Goal: Transaction & Acquisition: Purchase product/service

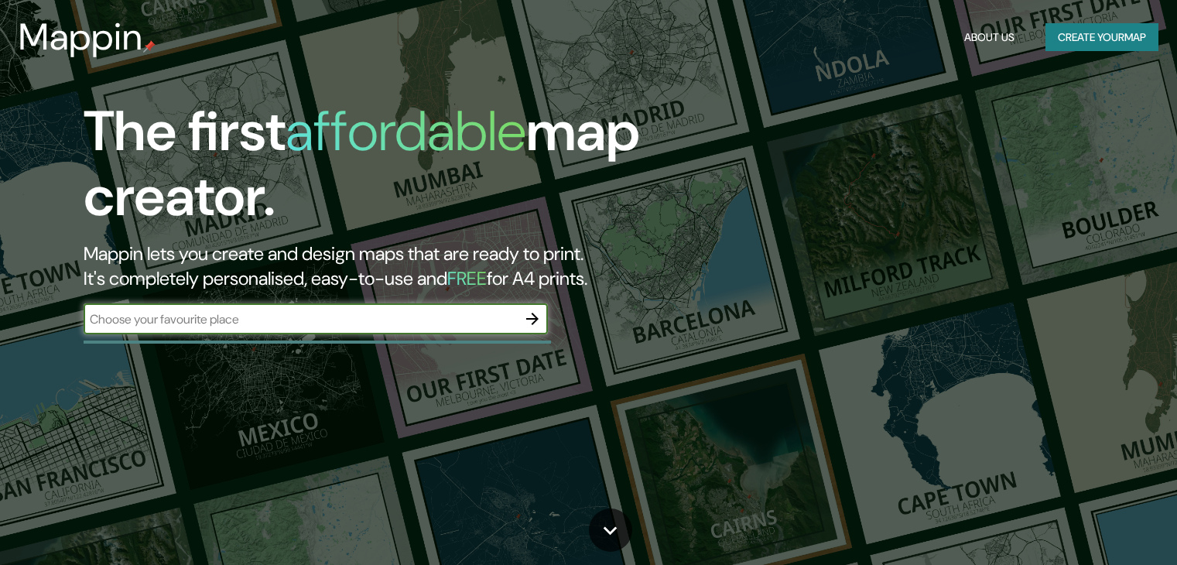
click at [522, 323] on button "button" at bounding box center [532, 318] width 31 height 31
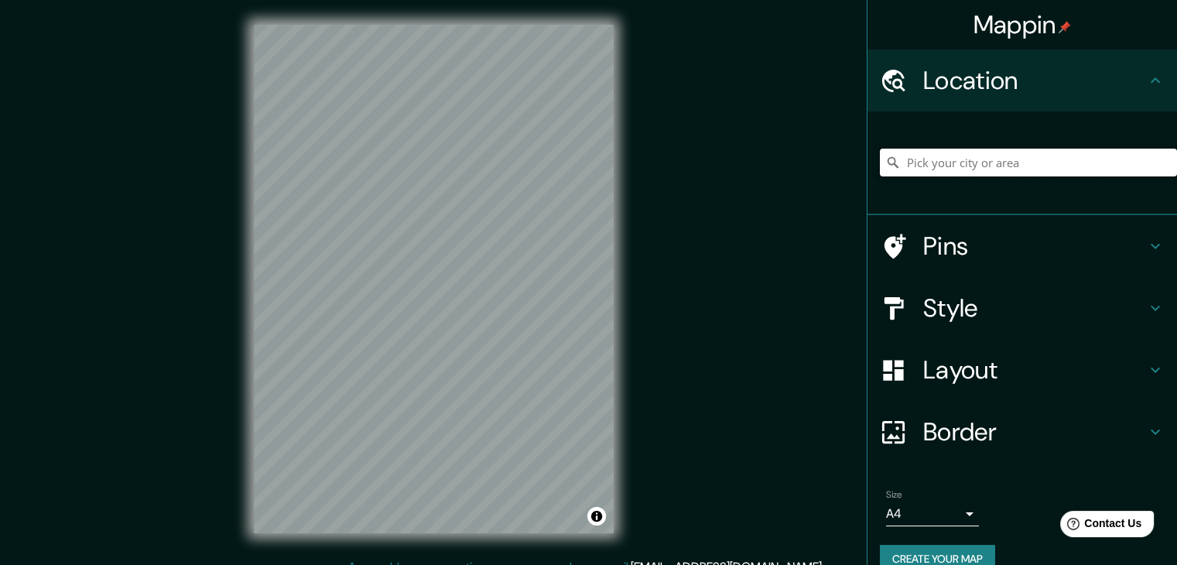
click at [957, 168] on input "Pick your city or area" at bounding box center [1028, 163] width 297 height 28
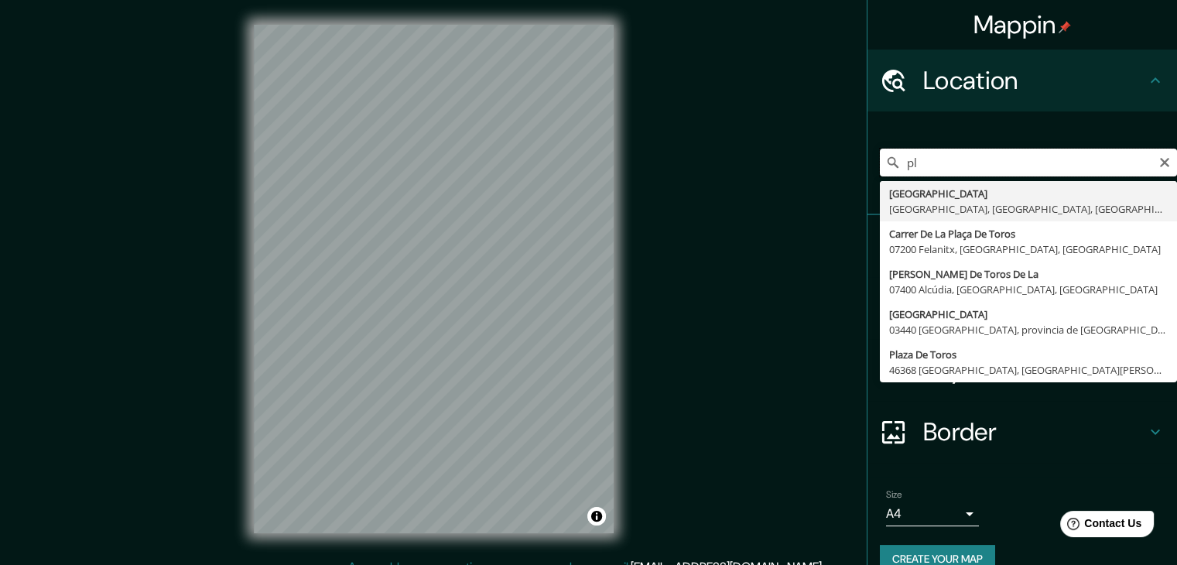
type input "p"
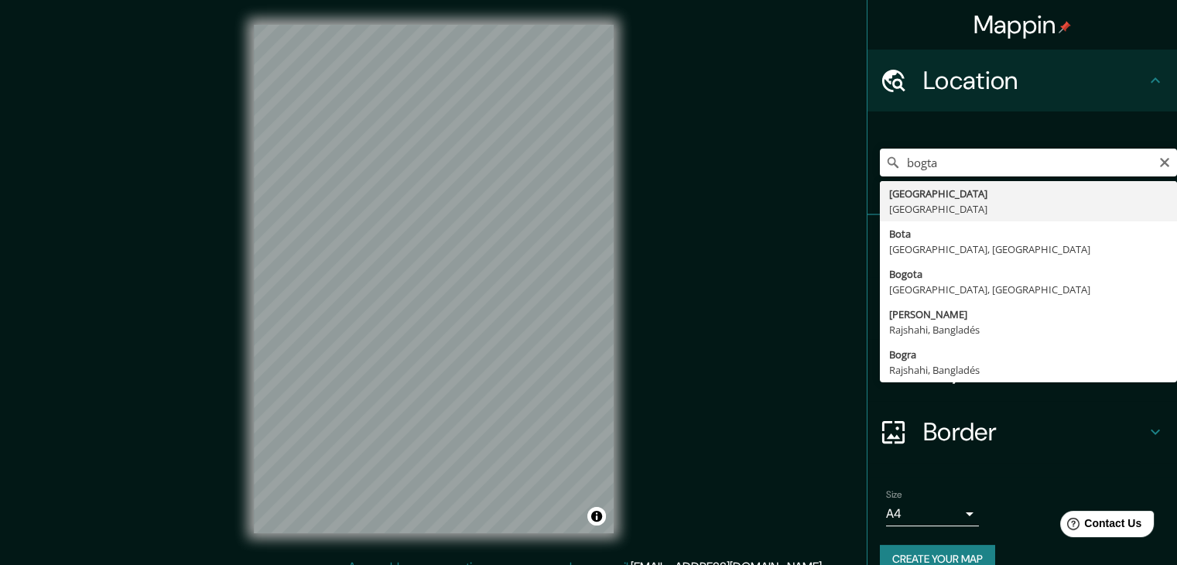
type input "[GEOGRAPHIC_DATA], [GEOGRAPHIC_DATA]"
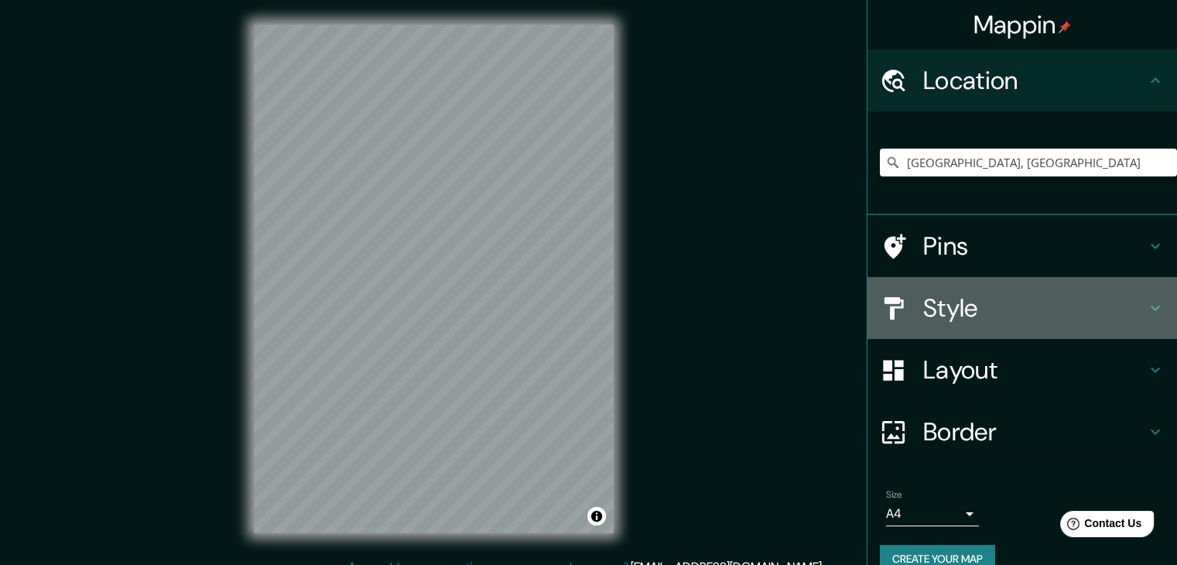
click at [1005, 310] on h4 "Style" at bounding box center [1034, 308] width 223 height 31
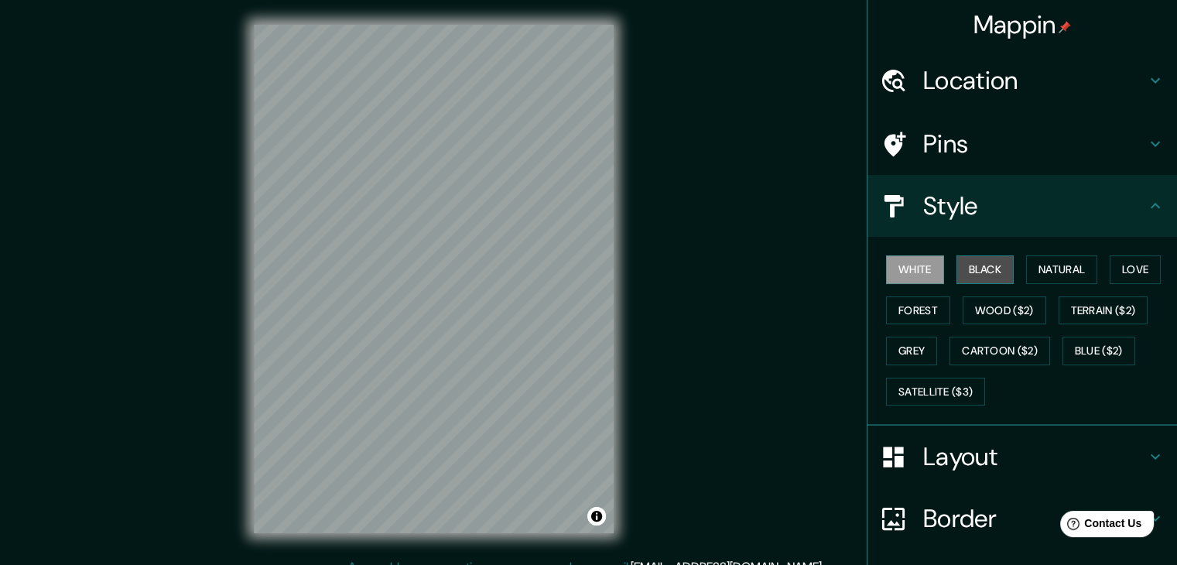
click at [988, 262] on button "Black" at bounding box center [986, 269] width 58 height 29
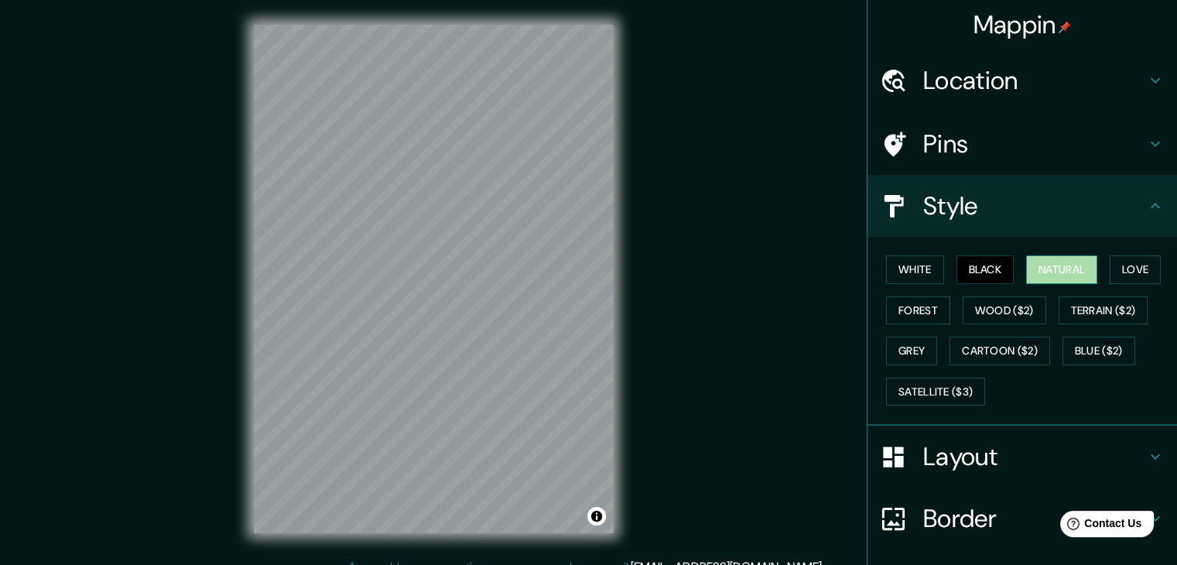
click at [1035, 265] on button "Natural" at bounding box center [1061, 269] width 71 height 29
click at [902, 310] on button "Forest" at bounding box center [918, 310] width 64 height 29
click at [998, 267] on button "Black" at bounding box center [986, 269] width 58 height 29
click at [1031, 269] on button "Natural" at bounding box center [1061, 269] width 71 height 29
click at [963, 267] on button "Black" at bounding box center [986, 269] width 58 height 29
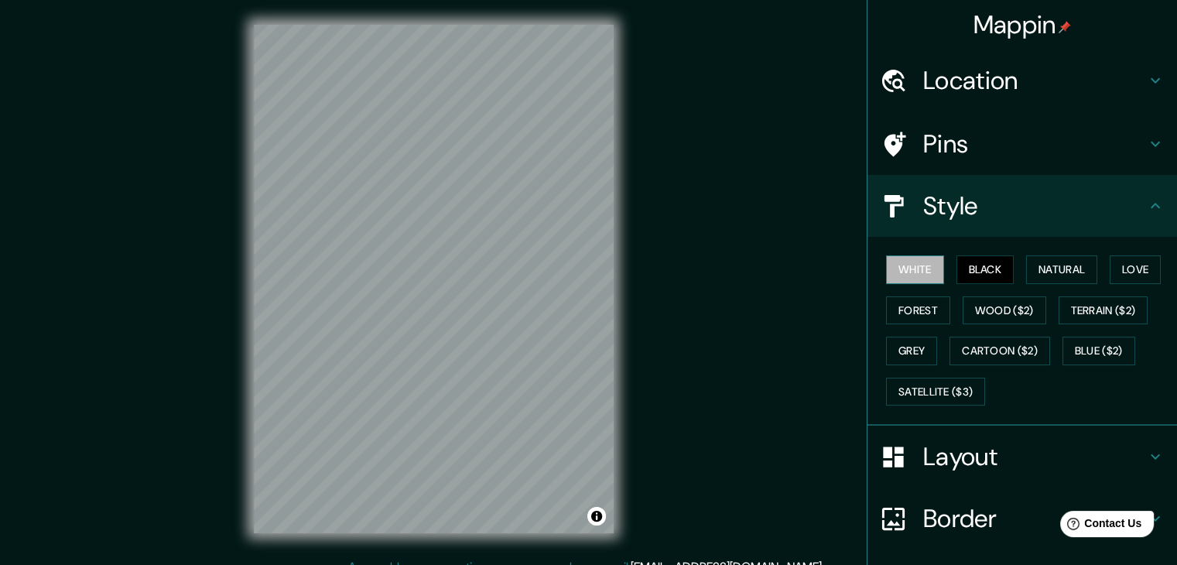
click at [905, 261] on button "White" at bounding box center [915, 269] width 58 height 29
click at [898, 303] on button "Forest" at bounding box center [918, 310] width 64 height 29
click at [888, 331] on div "White Black Natural Love Forest Wood ($2) Terrain ($2) Grey Cartoon ($2) Blue (…" at bounding box center [1028, 330] width 297 height 163
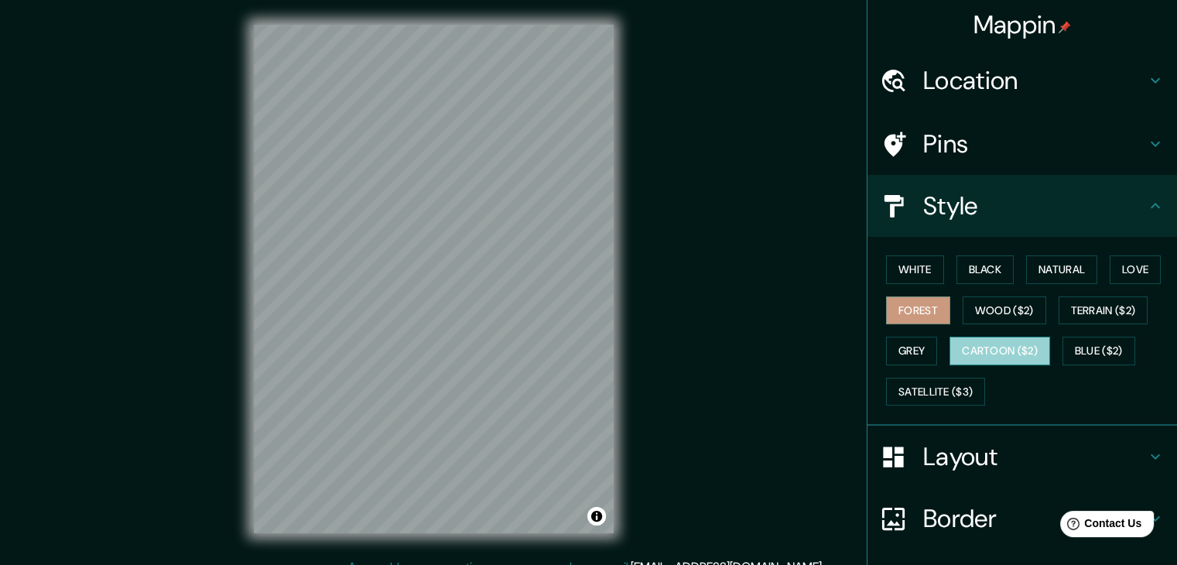
click at [1005, 348] on button "Cartoon ($2)" at bounding box center [1000, 351] width 101 height 29
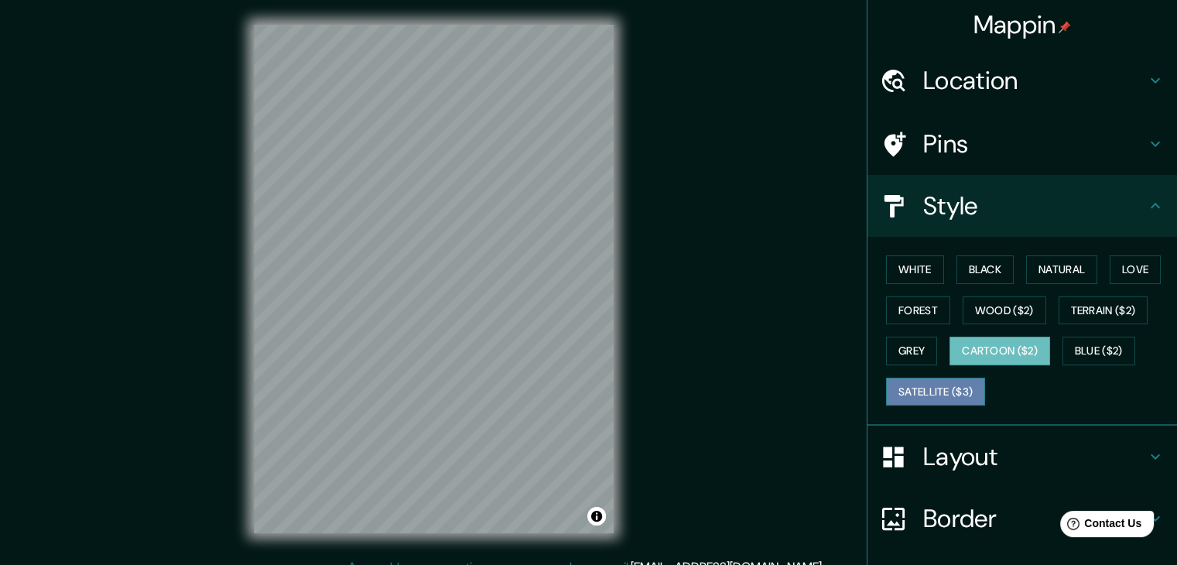
click at [921, 383] on button "Satellite ($3)" at bounding box center [935, 392] width 99 height 29
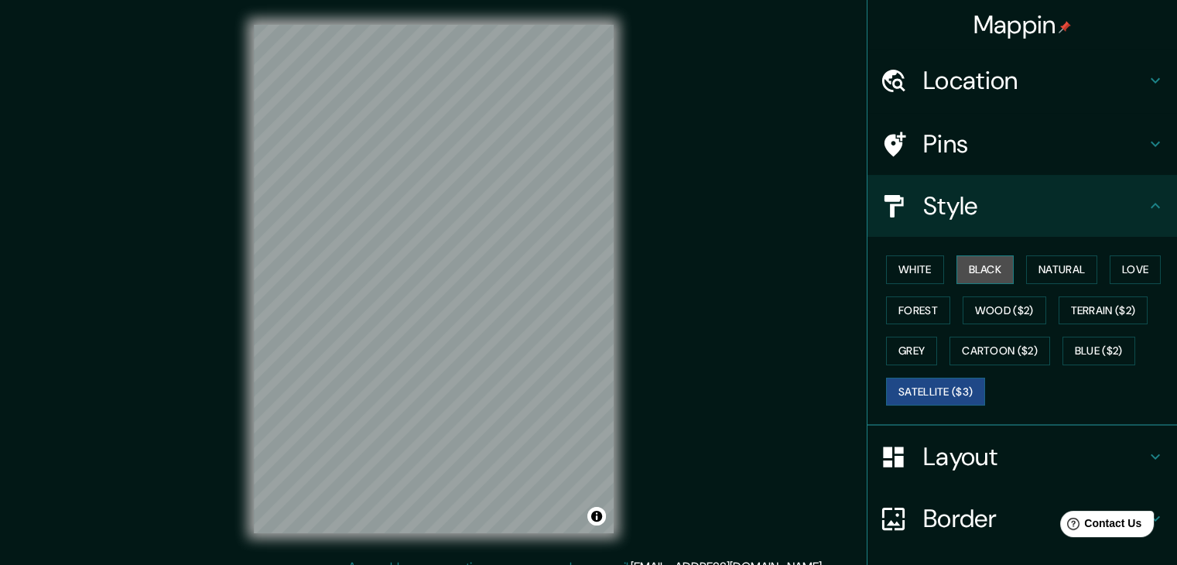
click at [977, 258] on button "Black" at bounding box center [986, 269] width 58 height 29
